Goal: Find specific page/section: Find specific page/section

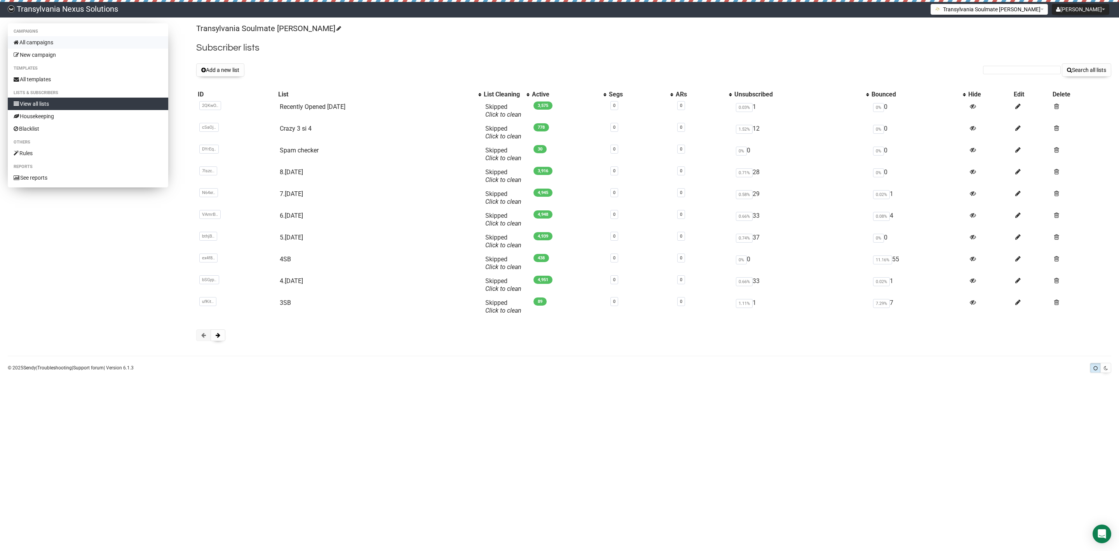
click at [64, 41] on link "All campaigns" at bounding box center [88, 42] width 160 height 12
click at [753, 129] on span "1.52%" at bounding box center [744, 129] width 17 height 9
click at [768, 125] on td "1.52% 12" at bounding box center [801, 133] width 137 height 22
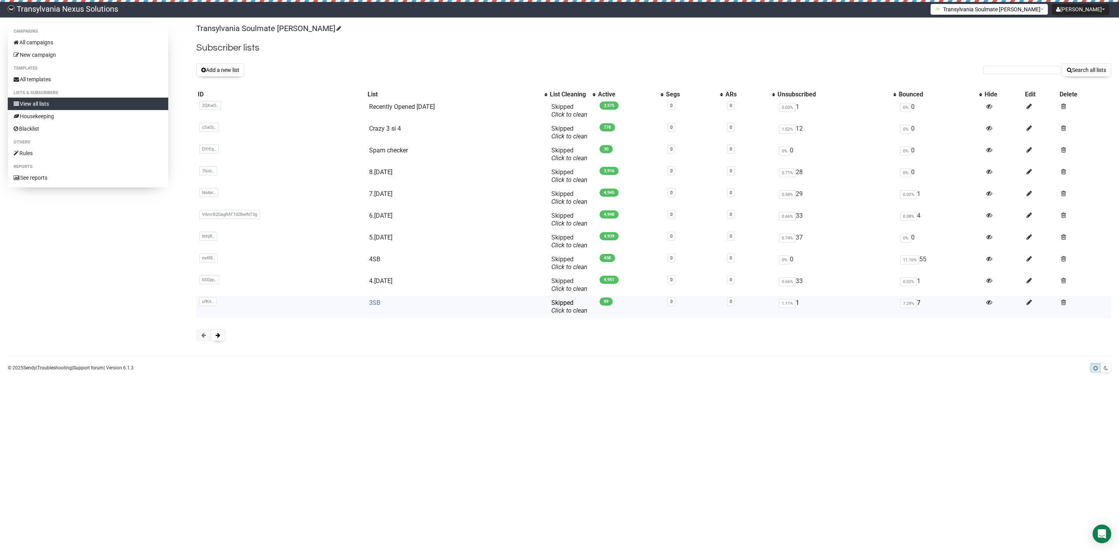
click at [372, 301] on link "3SB" at bounding box center [374, 302] width 11 height 7
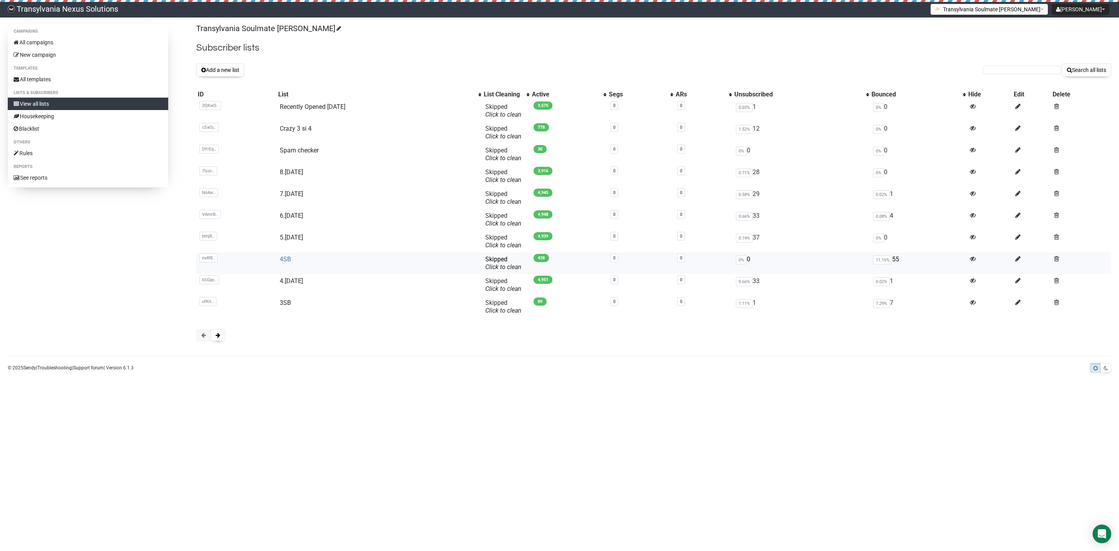
click at [283, 263] on link "4SB" at bounding box center [285, 258] width 11 height 7
click at [223, 340] on button at bounding box center [218, 335] width 15 height 12
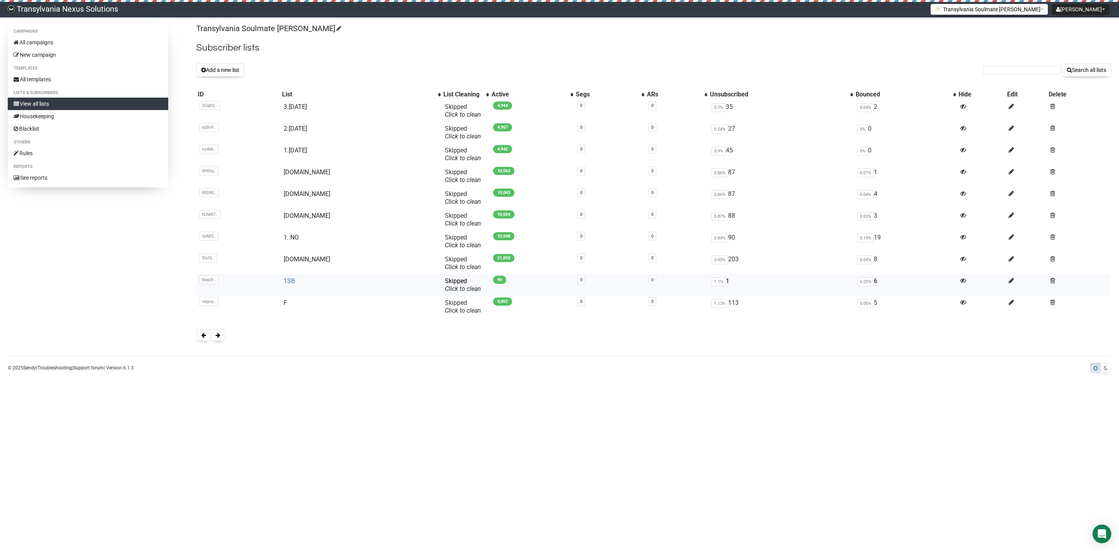
click at [295, 282] on link "1SB" at bounding box center [289, 280] width 11 height 7
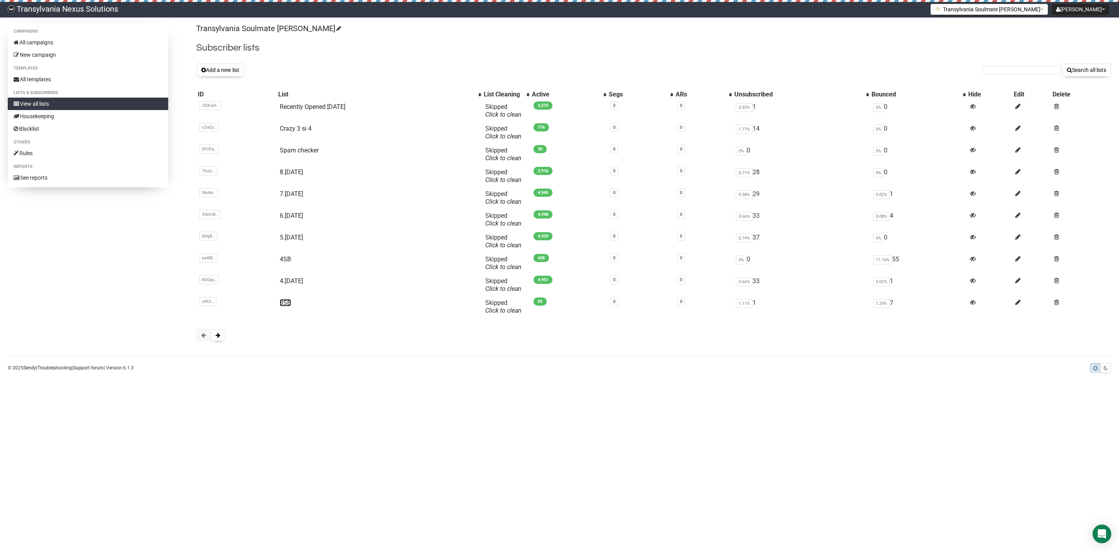
click at [286, 304] on link "3SB" at bounding box center [285, 302] width 11 height 7
click at [293, 262] on td "4SB" at bounding box center [380, 263] width 206 height 22
click at [280, 263] on link "4SB" at bounding box center [285, 258] width 11 height 7
click at [286, 256] on link "4SB" at bounding box center [285, 258] width 11 height 7
type input "[PERSON_NAME][EMAIL_ADDRESS][DOMAIN_NAME]"
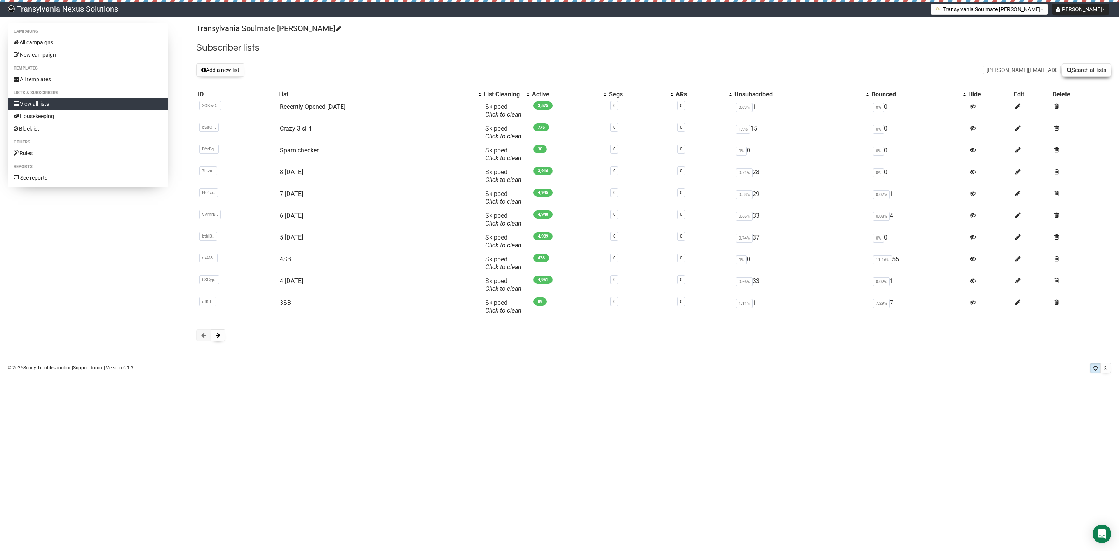
click at [1073, 65] on button "Search all lists" at bounding box center [1086, 69] width 49 height 13
click at [287, 263] on td "4SB" at bounding box center [380, 263] width 206 height 22
click at [277, 260] on td "4SB" at bounding box center [380, 263] width 206 height 22
click at [282, 259] on link "4SB" at bounding box center [285, 258] width 11 height 7
